Goal: Information Seeking & Learning: Learn about a topic

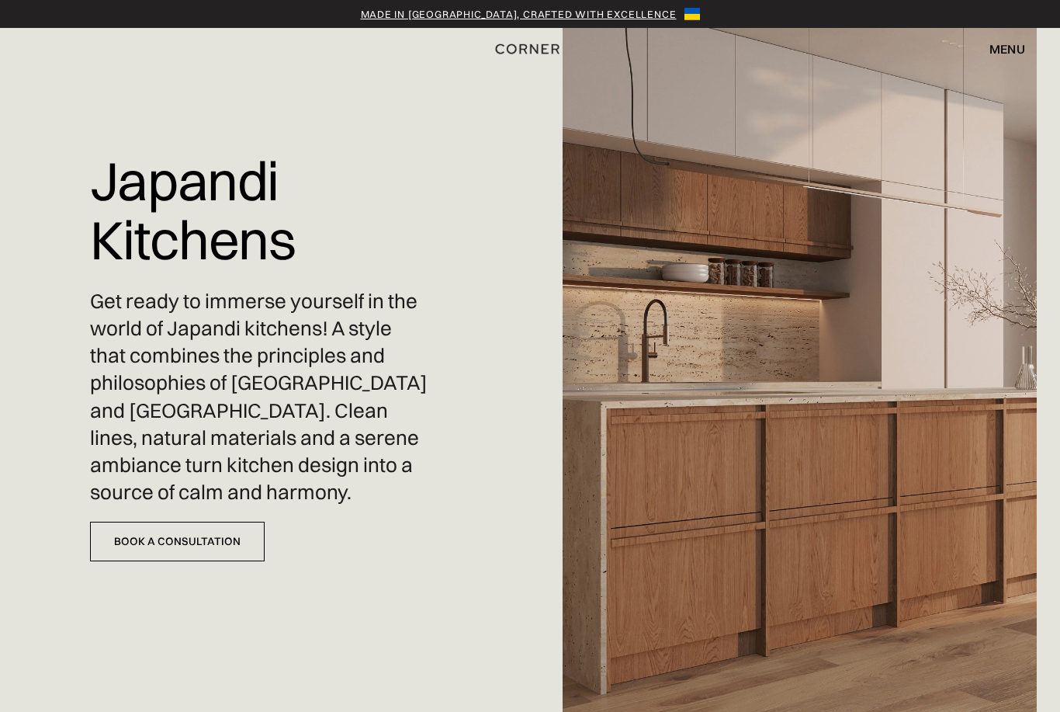
click at [1015, 43] on div "menu" at bounding box center [1008, 49] width 36 height 12
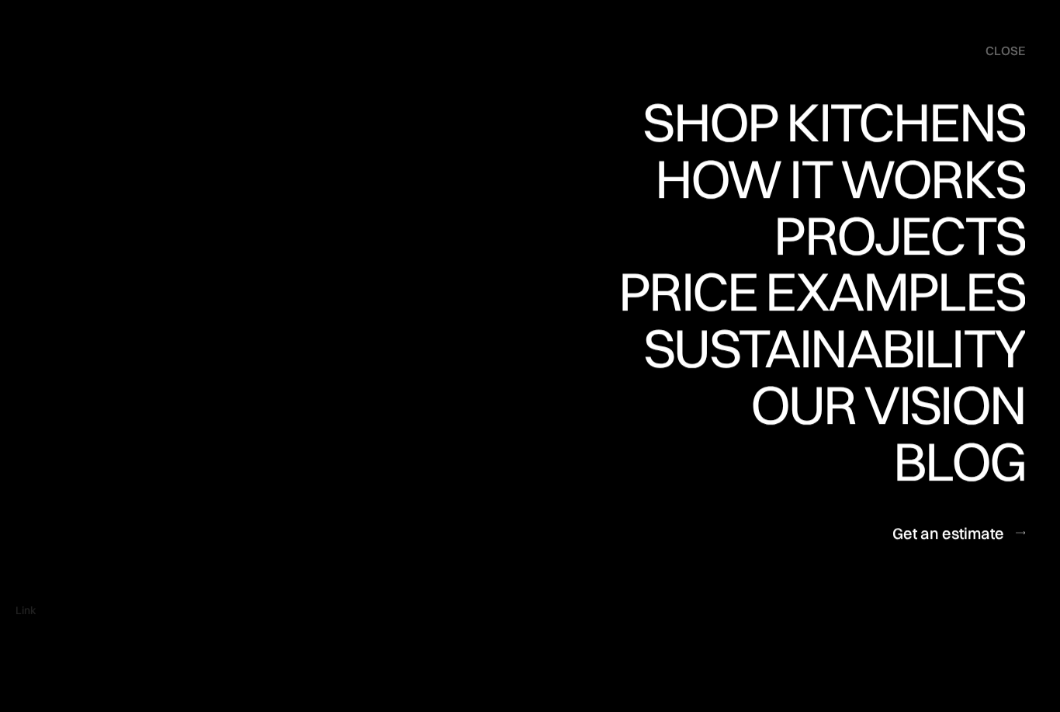
click at [985, 122] on div "Shop Kitchens" at bounding box center [830, 122] width 390 height 54
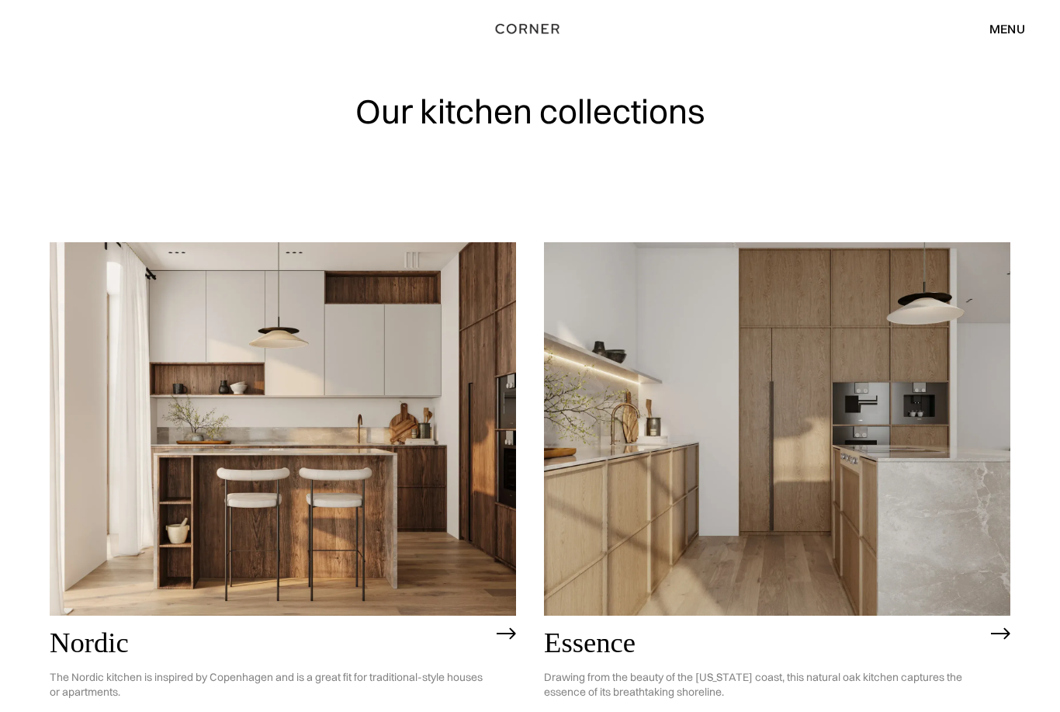
click at [1012, 26] on div "menu" at bounding box center [1008, 29] width 36 height 12
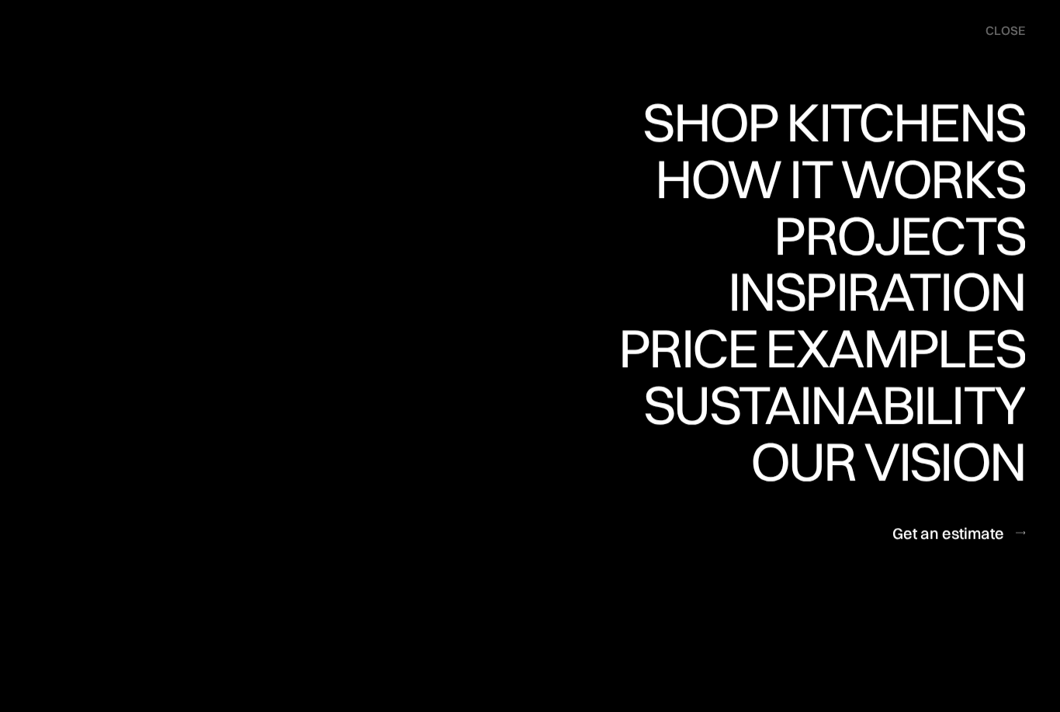
click at [983, 344] on div "Price examples" at bounding box center [822, 348] width 407 height 54
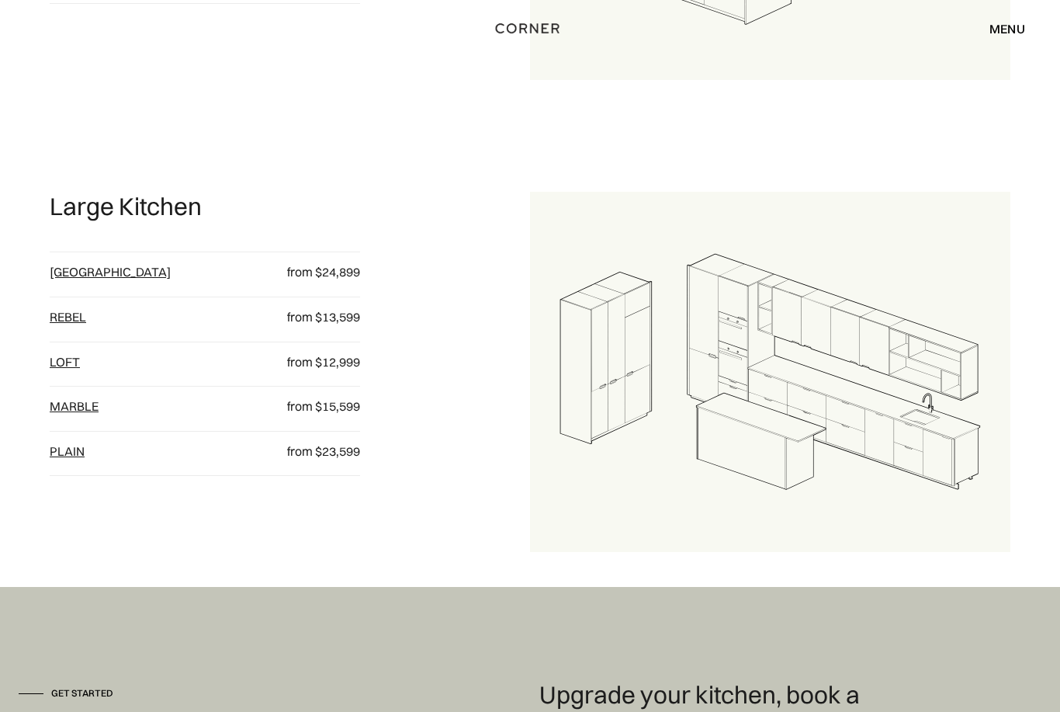
scroll to position [1691, 0]
click at [71, 324] on link "Rebel" at bounding box center [68, 317] width 36 height 16
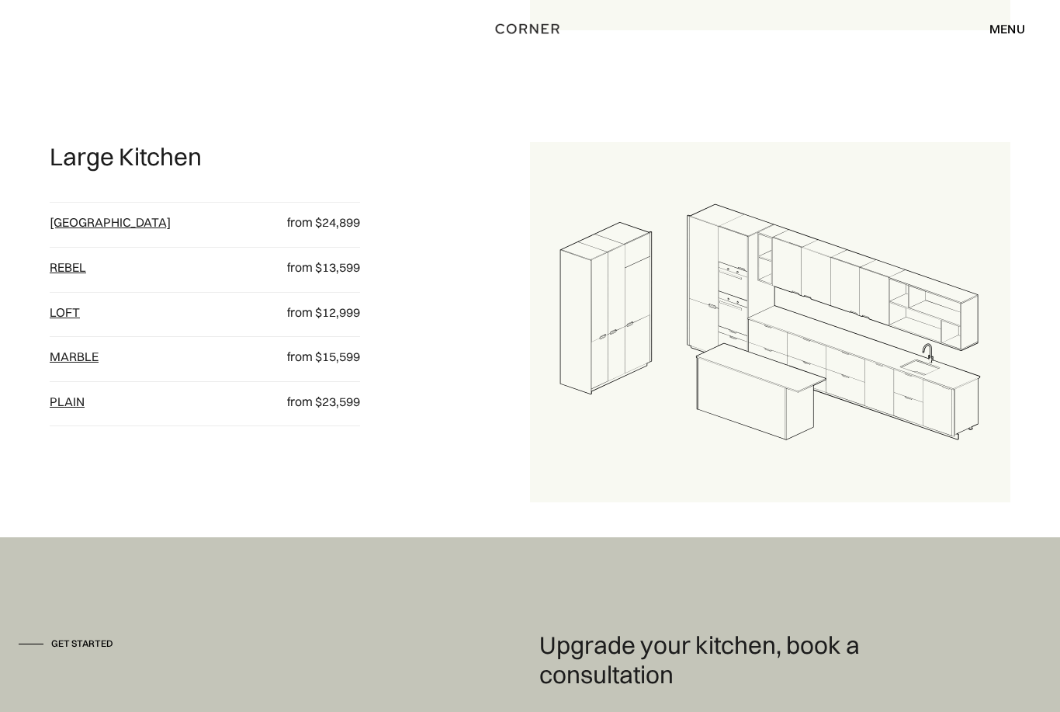
click at [50, 320] on link "loft" at bounding box center [65, 312] width 30 height 16
click at [78, 364] on link "Marble" at bounding box center [74, 357] width 49 height 16
click at [71, 230] on link "[GEOGRAPHIC_DATA]" at bounding box center [110, 222] width 121 height 16
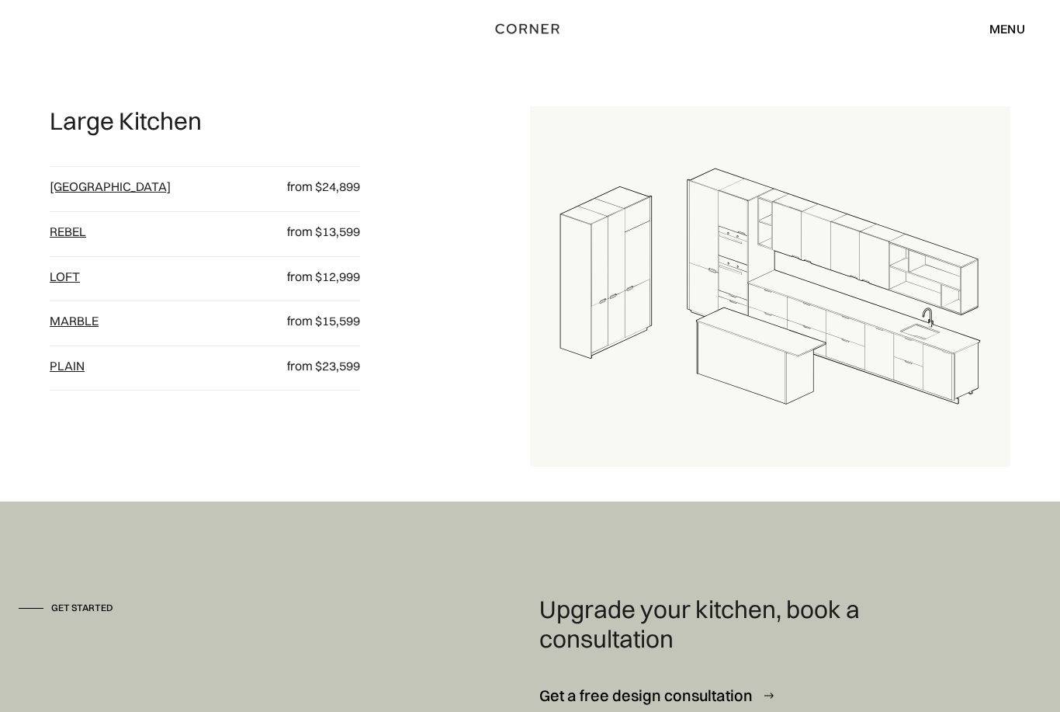
scroll to position [1769, 0]
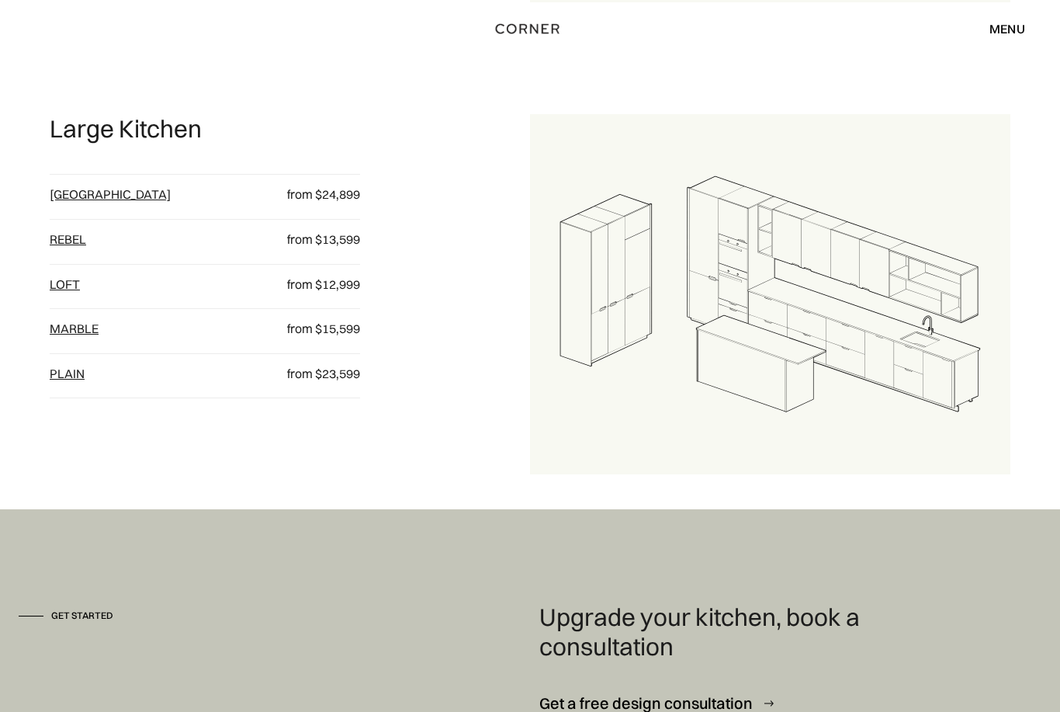
click at [54, 381] on link "plain" at bounding box center [67, 374] width 35 height 16
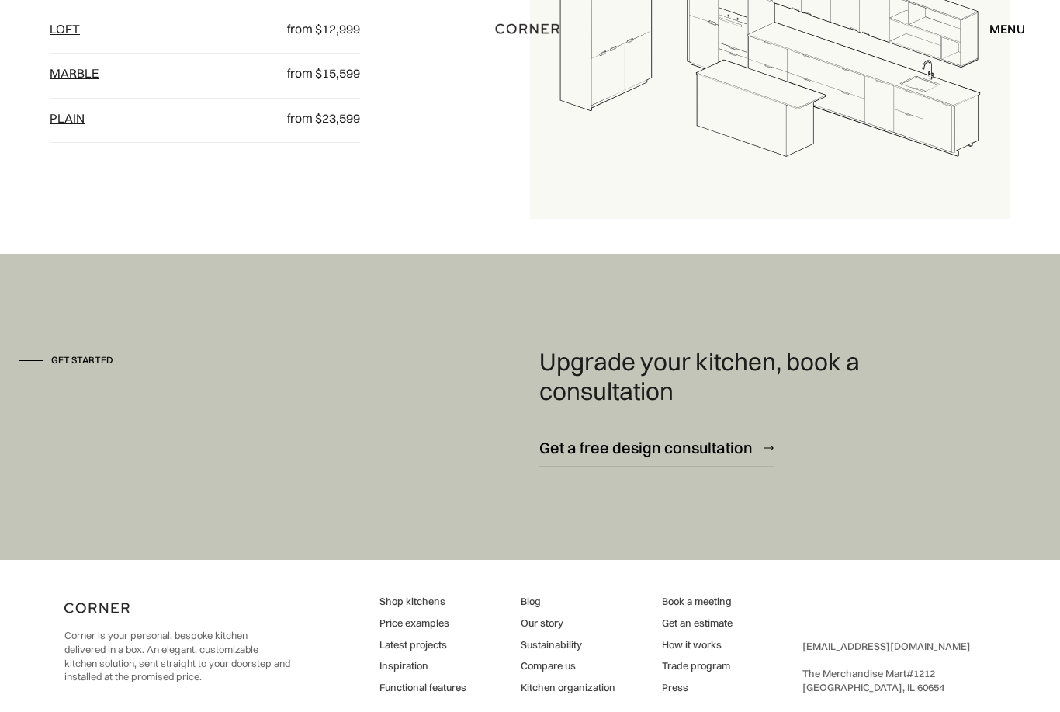
scroll to position [2096, 0]
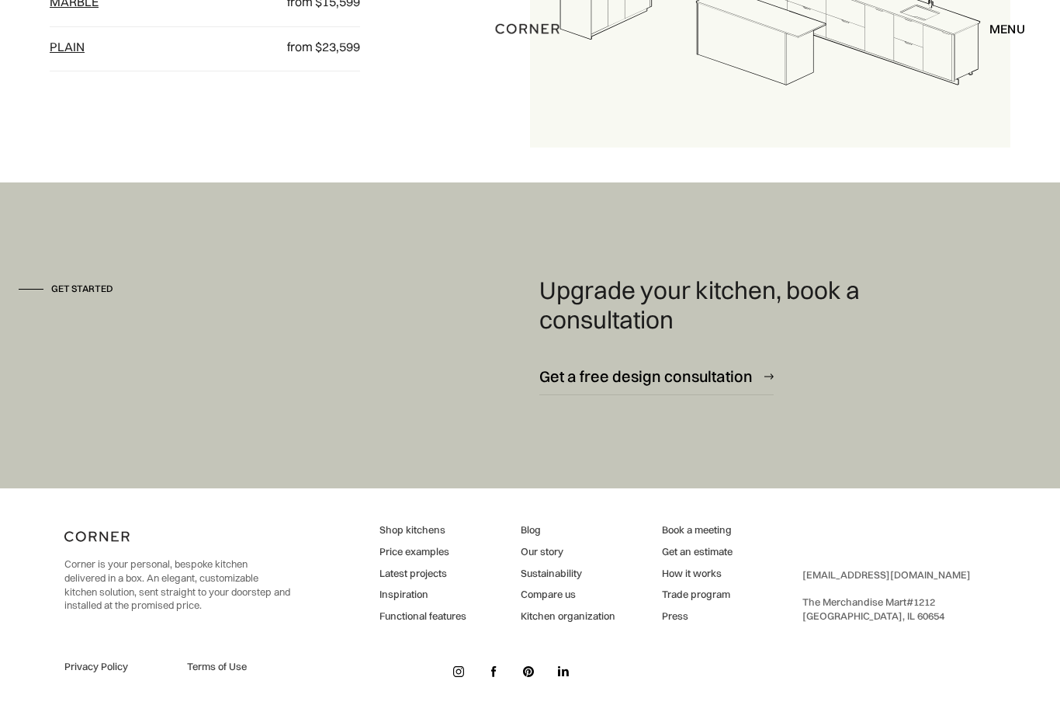
click at [699, 559] on link "Get an estimate" at bounding box center [697, 552] width 71 height 14
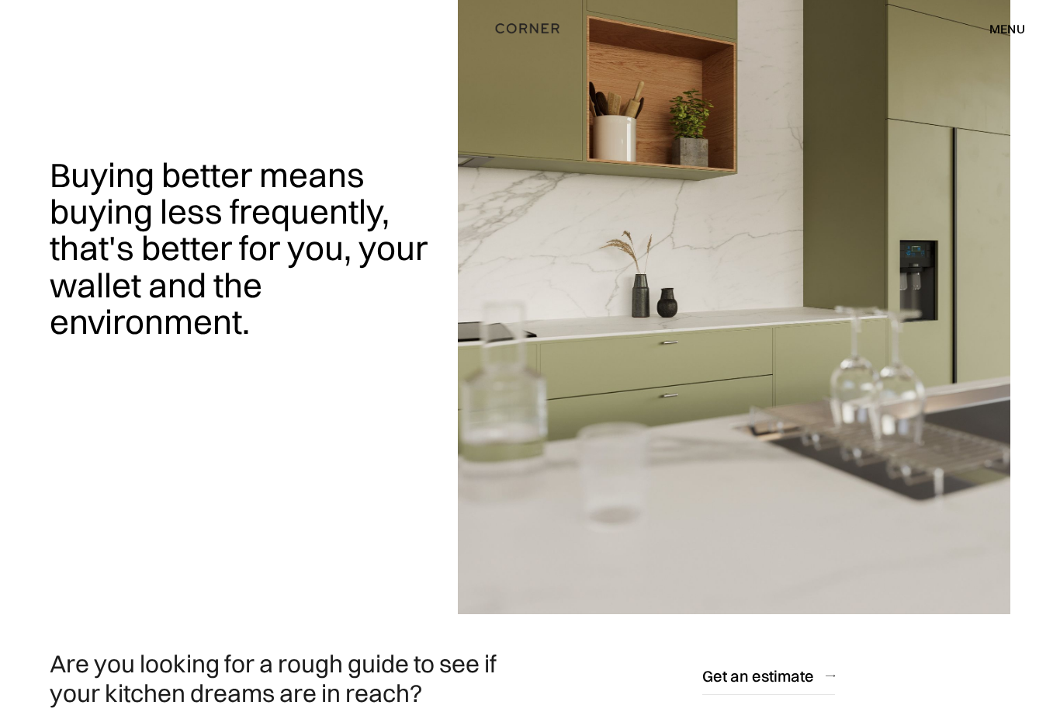
scroll to position [0, 0]
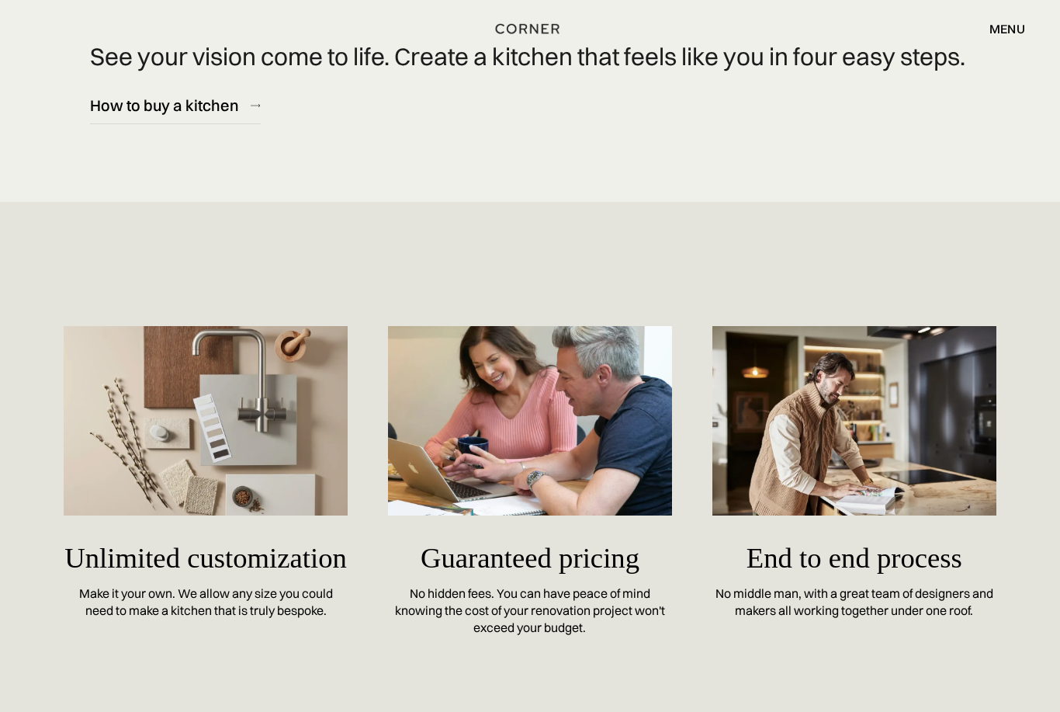
scroll to position [8023, 0]
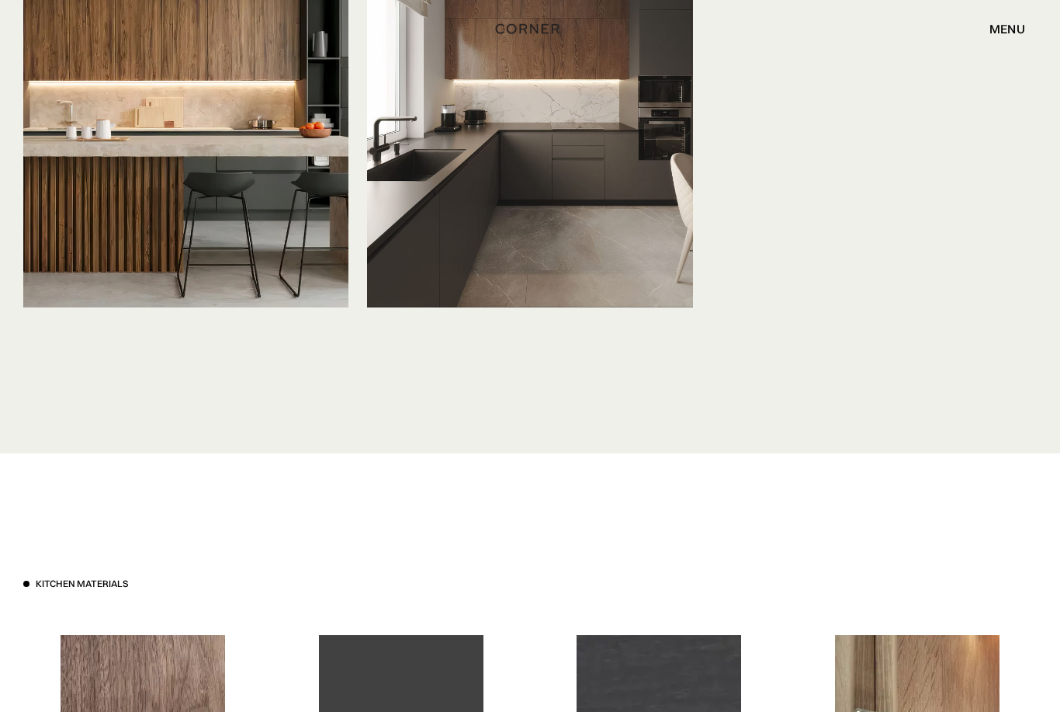
scroll to position [5400, 0]
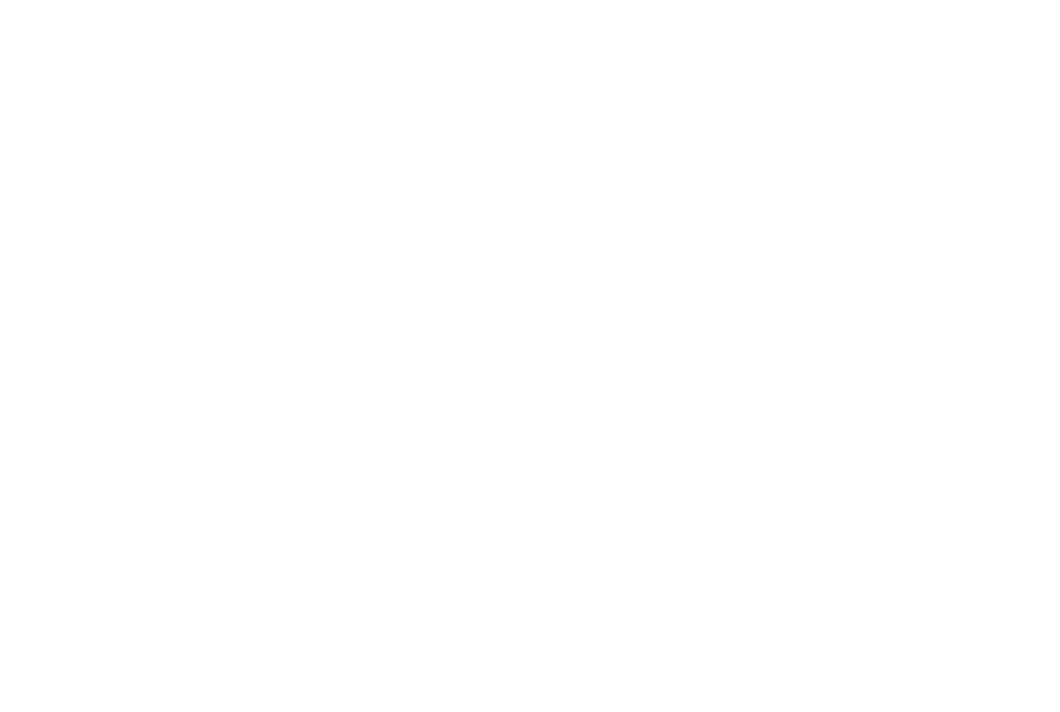
scroll to position [3, 0]
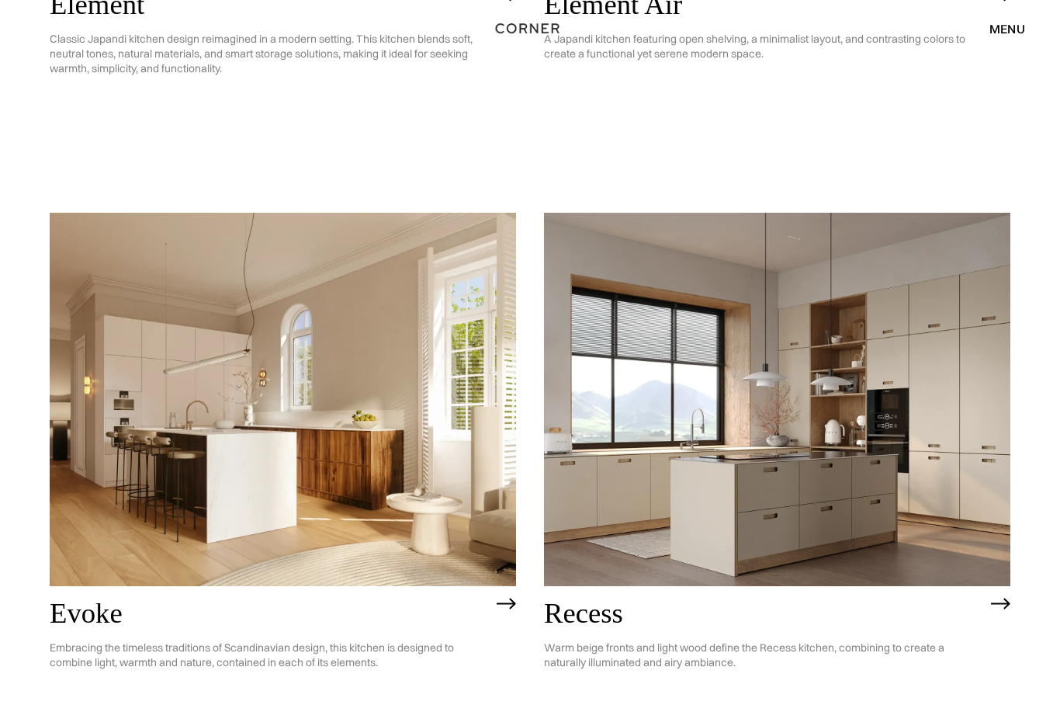
scroll to position [1826, 0]
click at [964, 424] on img at bounding box center [777, 398] width 467 height 373
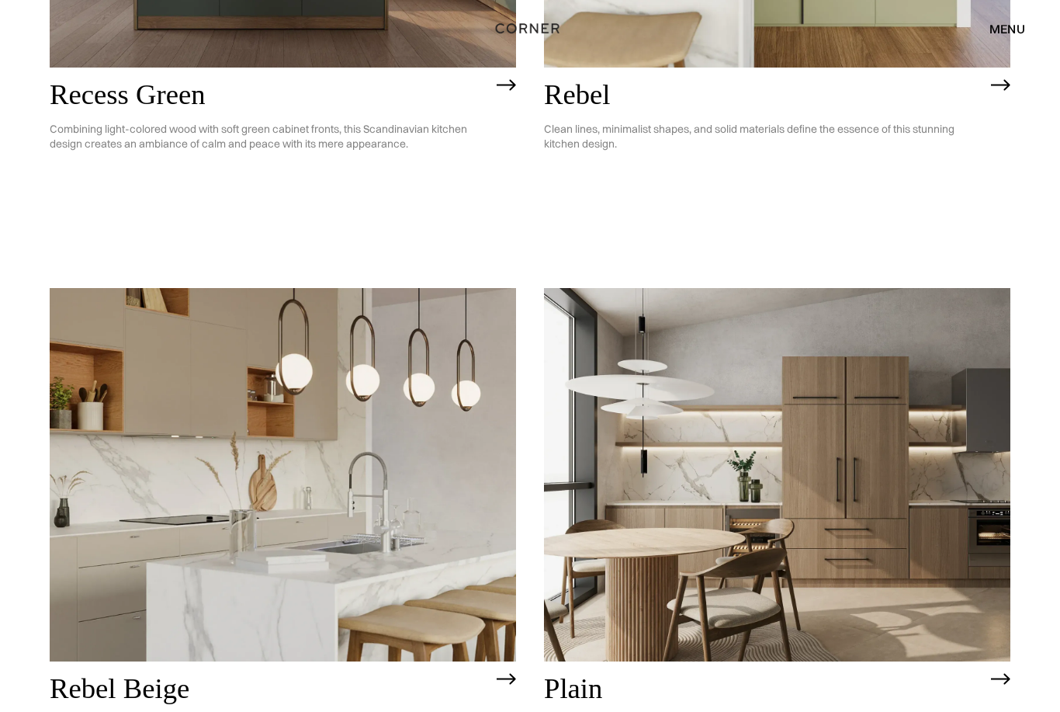
scroll to position [2939, 0]
click at [424, 559] on img at bounding box center [283, 473] width 467 height 373
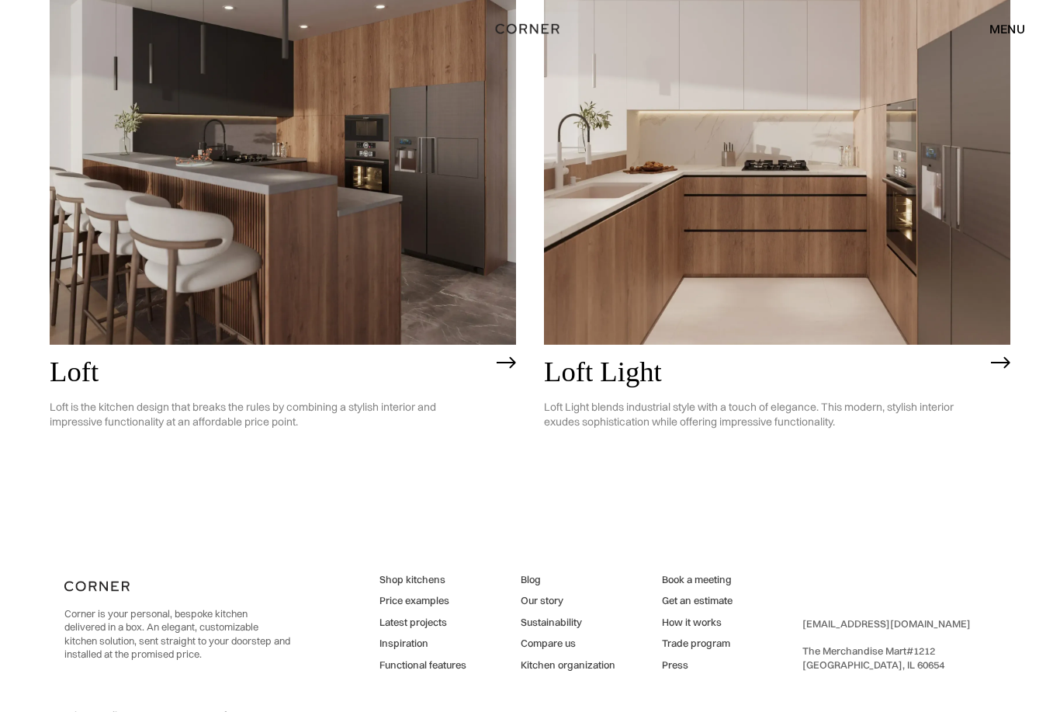
scroll to position [3855, 0]
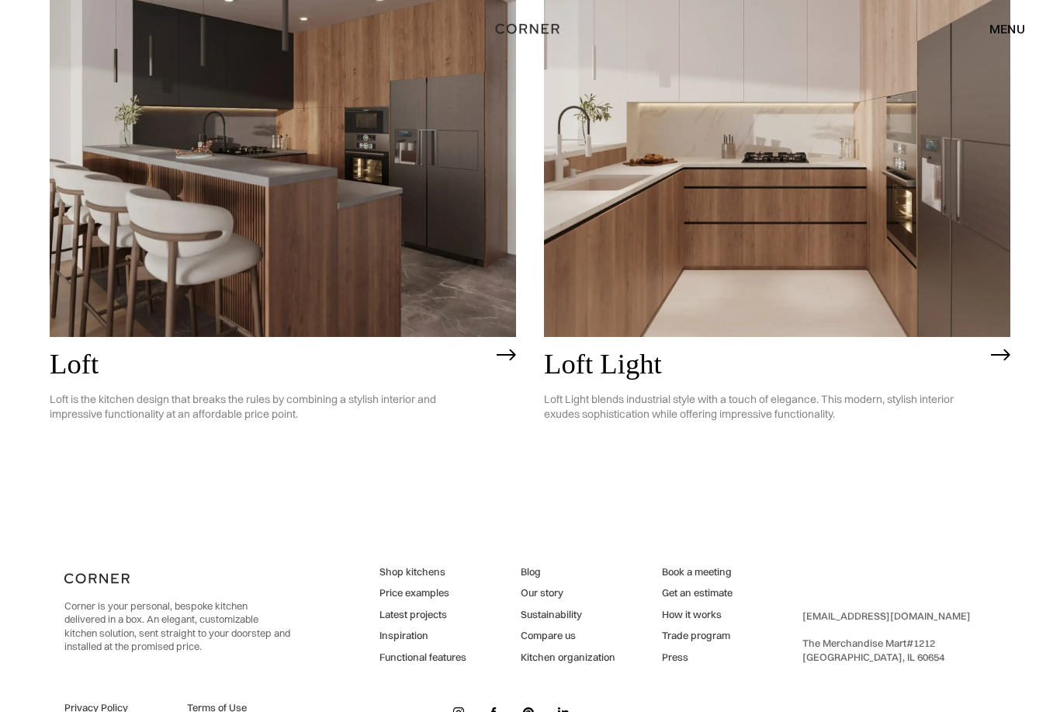
click at [726, 598] on link "Get an estimate" at bounding box center [697, 593] width 71 height 14
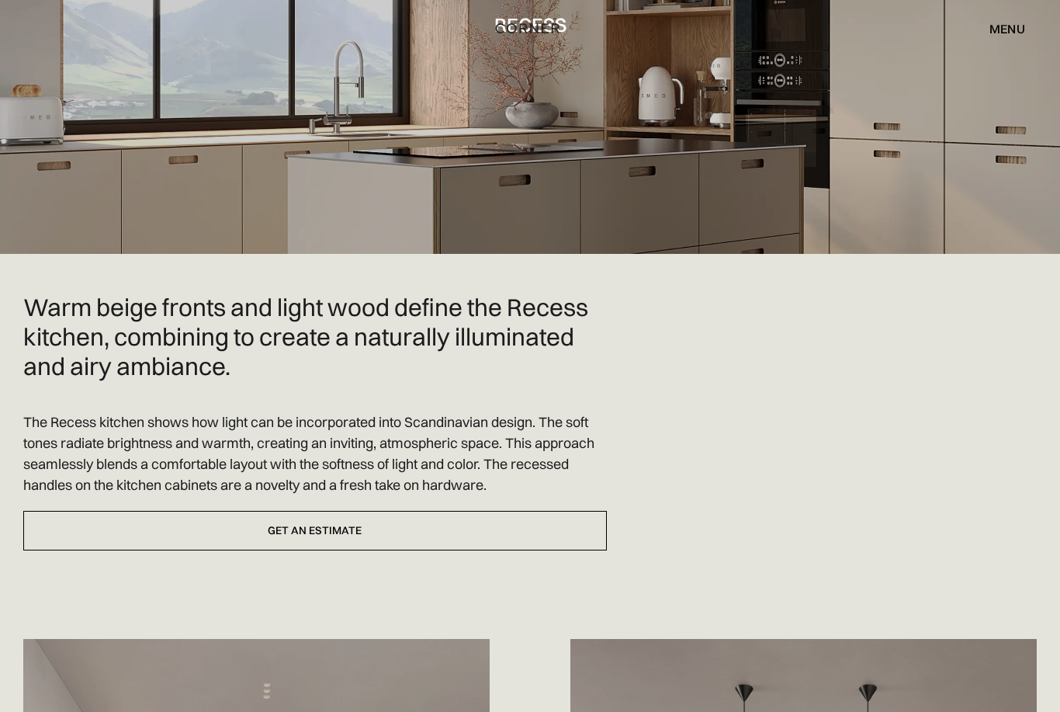
scroll to position [192, 0]
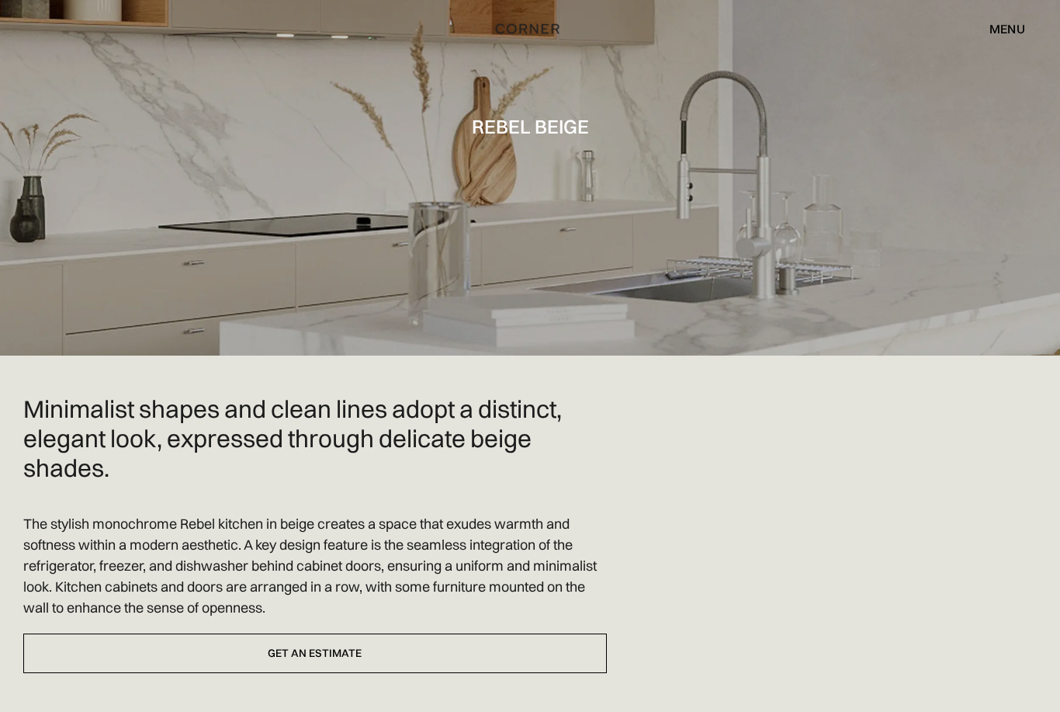
scroll to position [45, 0]
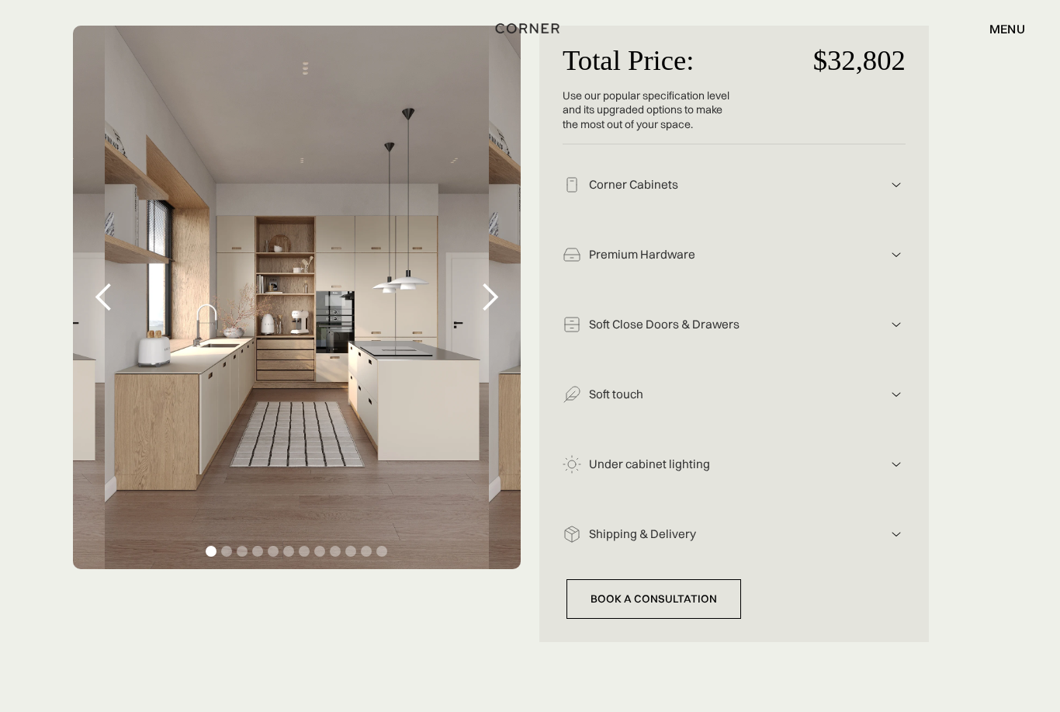
scroll to position [300, 0]
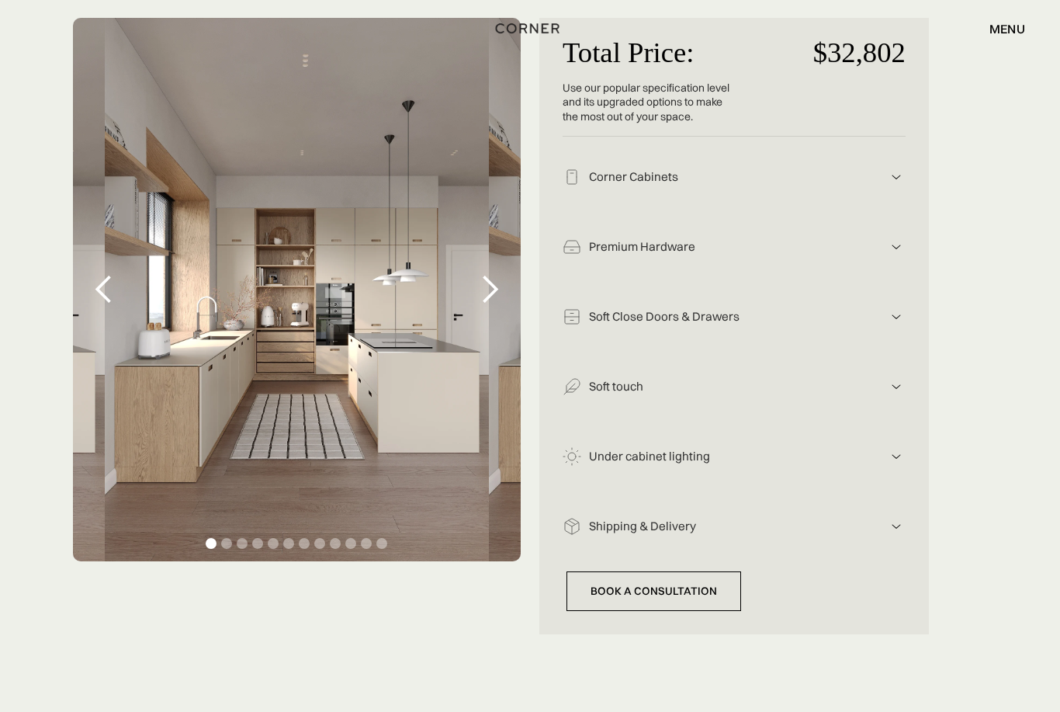
click at [478, 266] on div "next slide" at bounding box center [490, 290] width 62 height 543
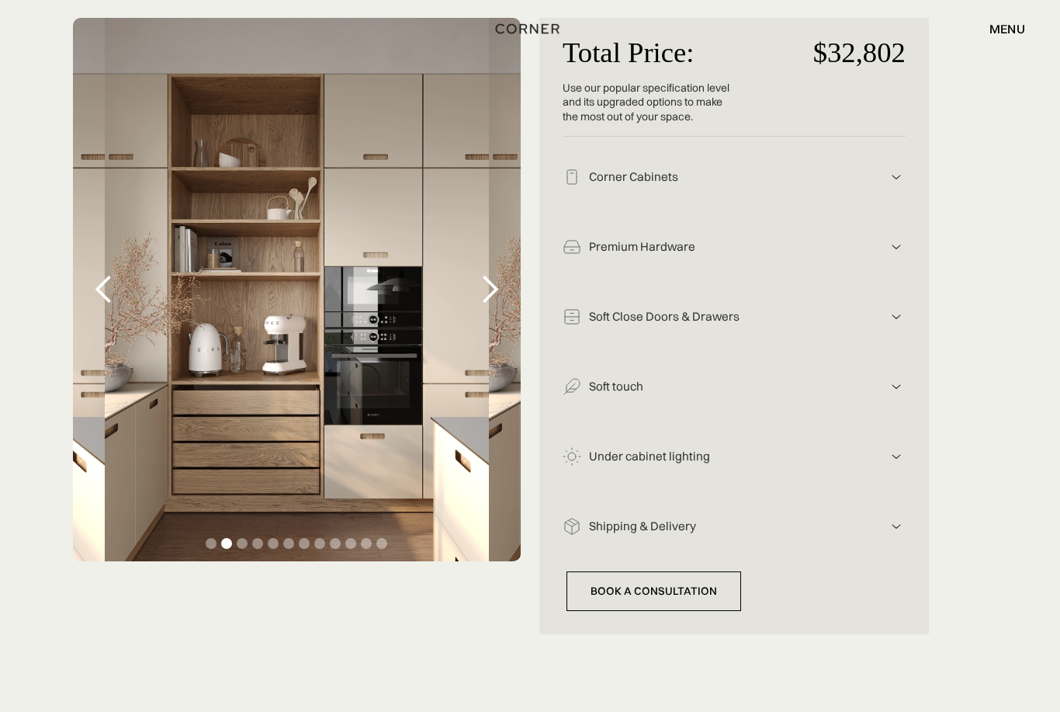
click at [488, 284] on div "next slide" at bounding box center [489, 289] width 31 height 31
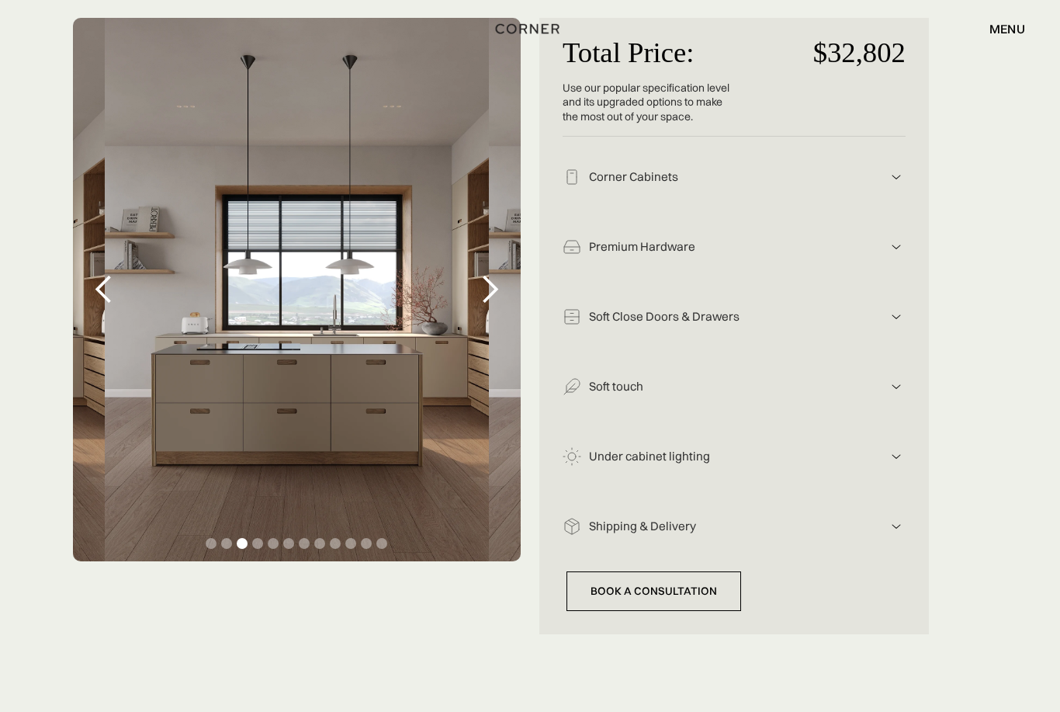
click at [489, 283] on div "next slide" at bounding box center [489, 289] width 31 height 31
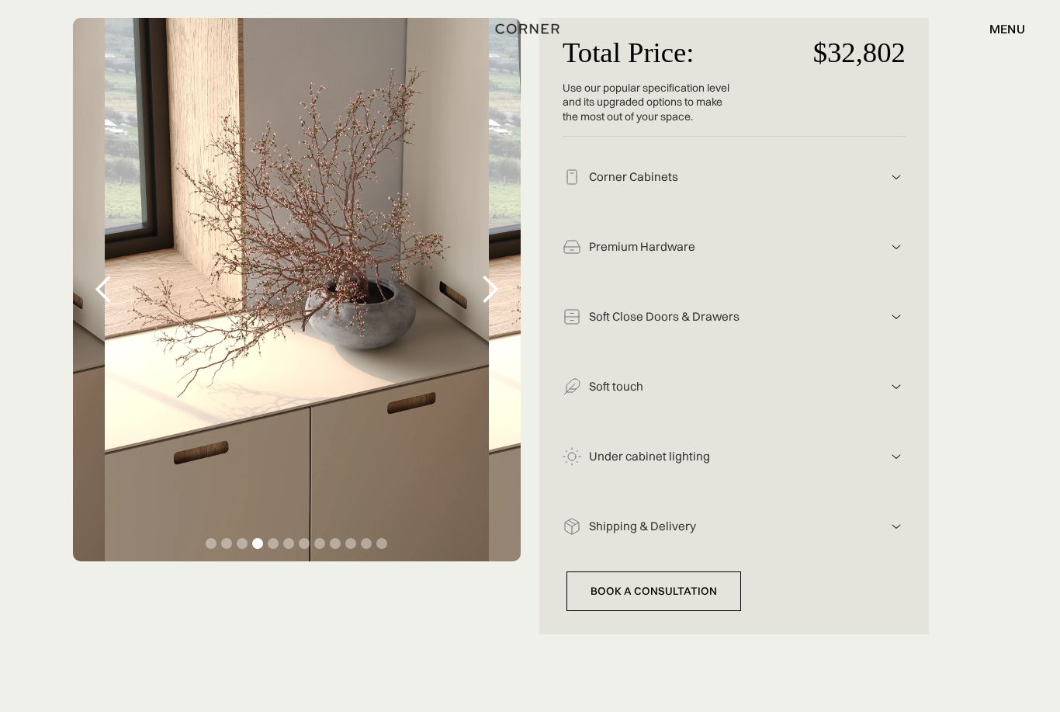
click at [487, 278] on div "next slide" at bounding box center [489, 289] width 31 height 31
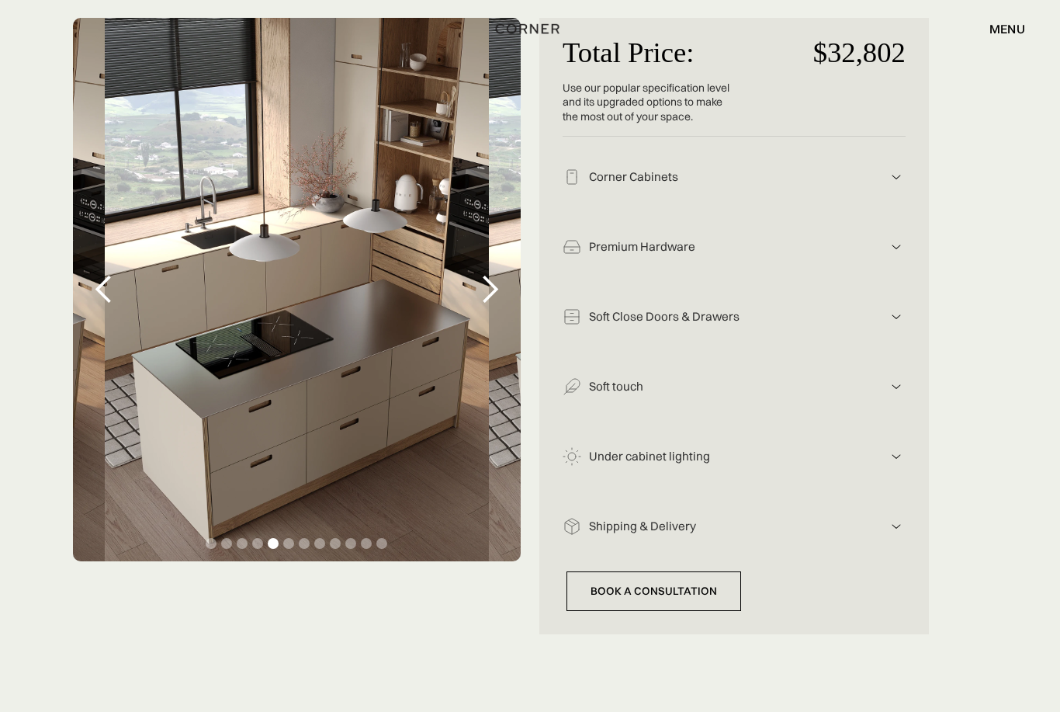
click at [480, 286] on div "next slide" at bounding box center [489, 289] width 31 height 31
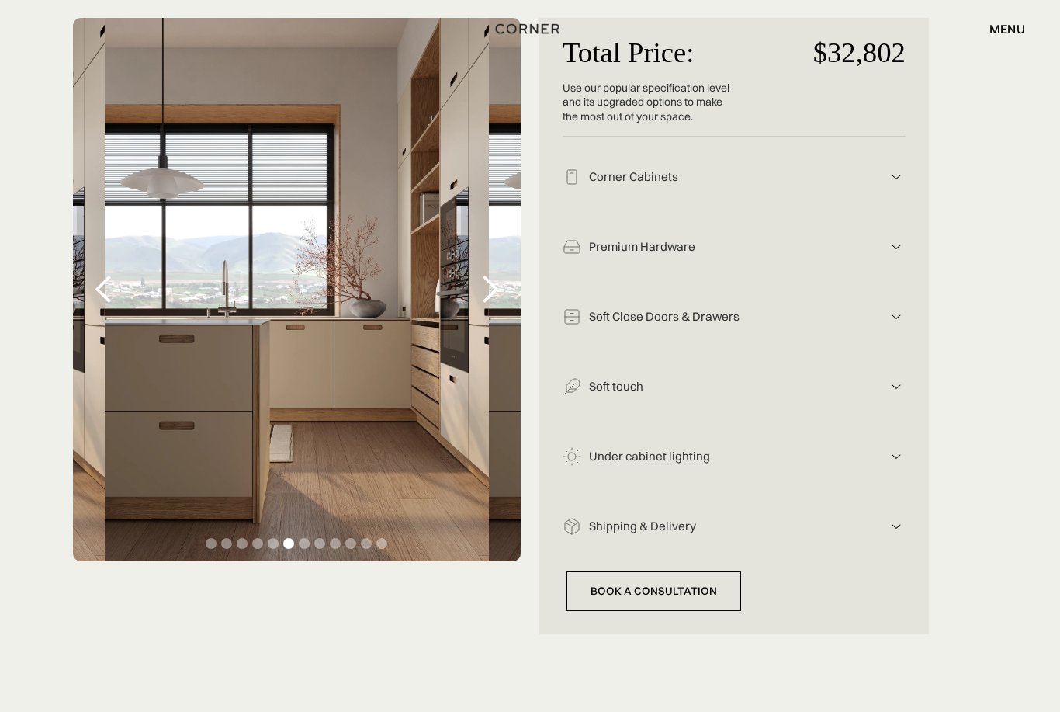
click at [896, 463] on img at bounding box center [896, 456] width 19 height 19
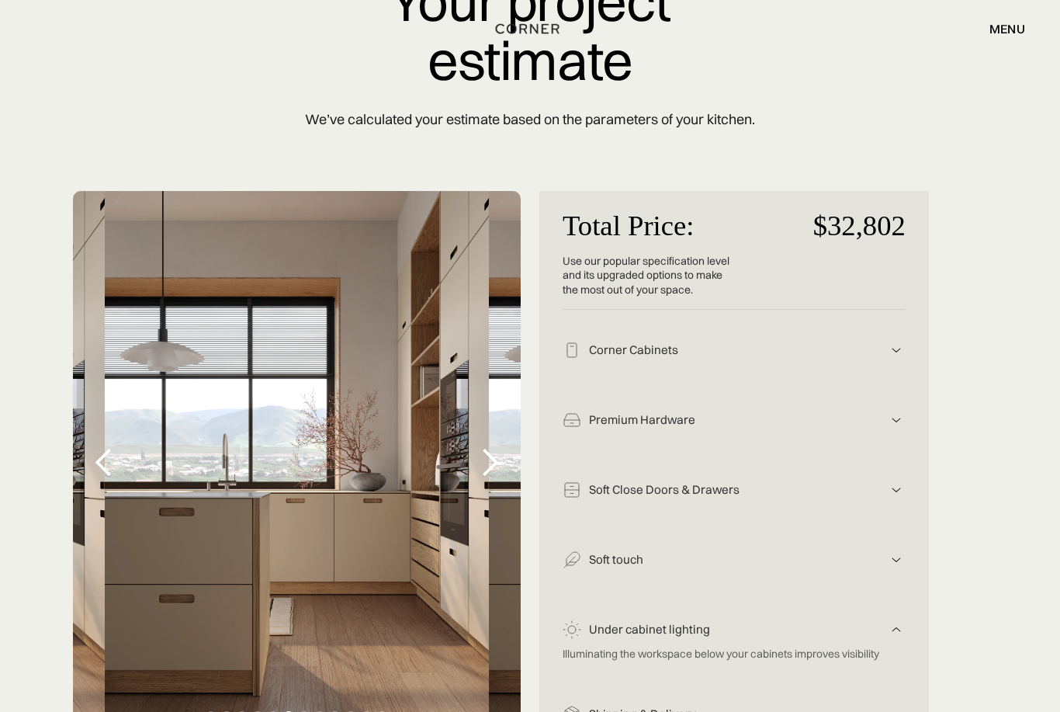
scroll to position [0, 0]
